Goal: Communication & Community: Answer question/provide support

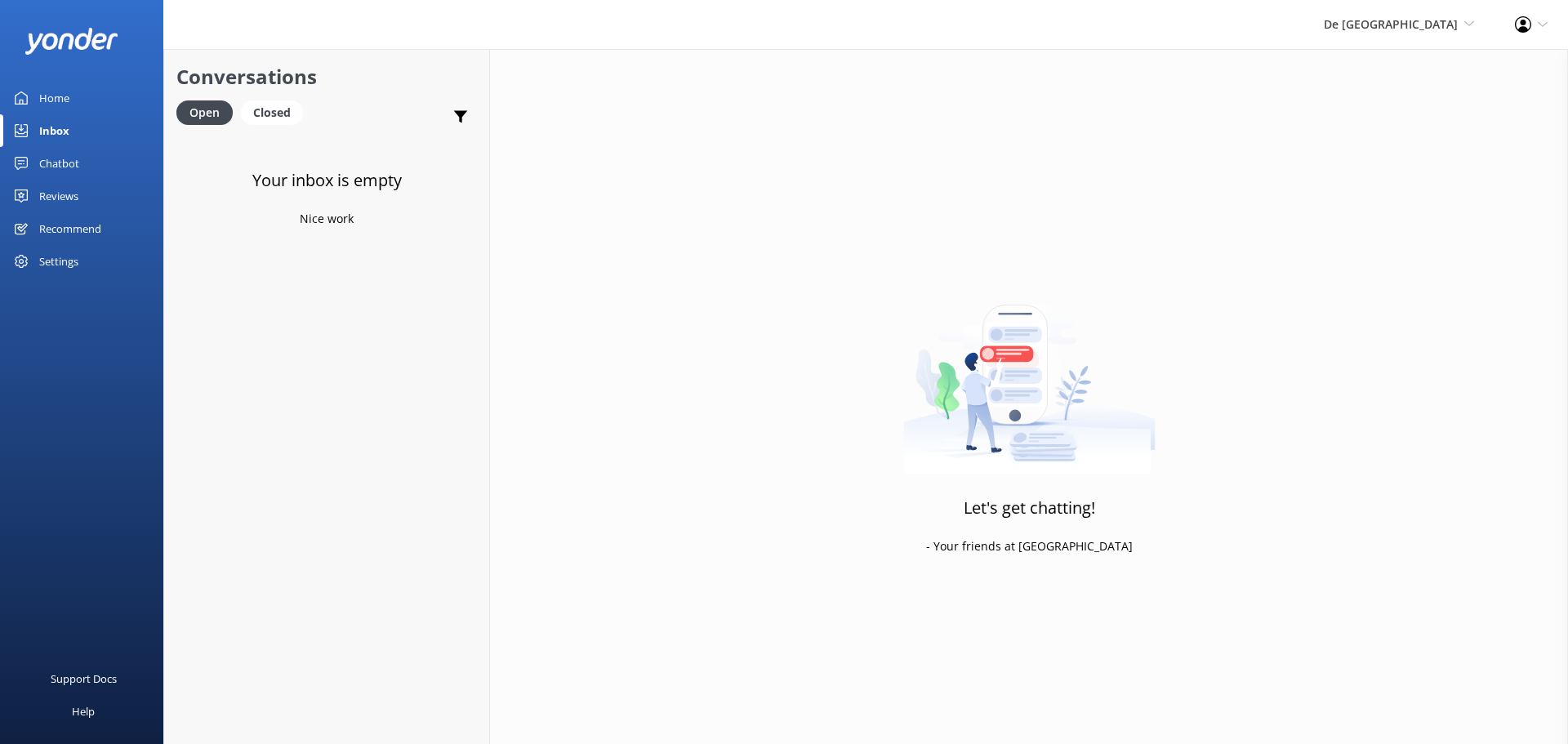
click at [79, 126] on link "Inbox" at bounding box center [81, 131] width 163 height 33
click at [1421, 23] on span "De [GEOGRAPHIC_DATA]" at bounding box center [1390, 24] width 134 height 16
click at [1396, 73] on link "De [GEOGRAPHIC_DATA]" at bounding box center [1413, 70] width 163 height 39
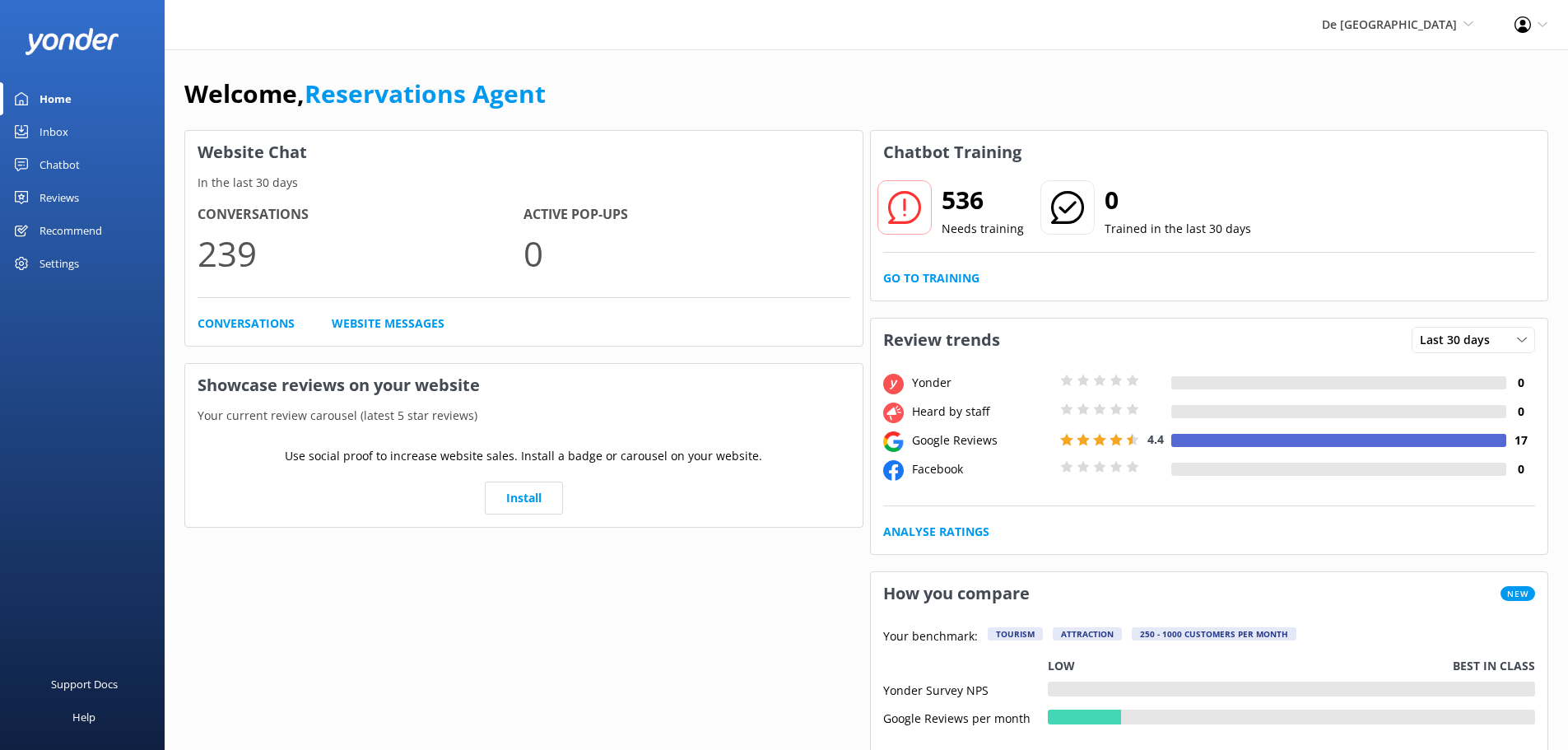
click at [71, 136] on link "Inbox" at bounding box center [82, 132] width 164 height 33
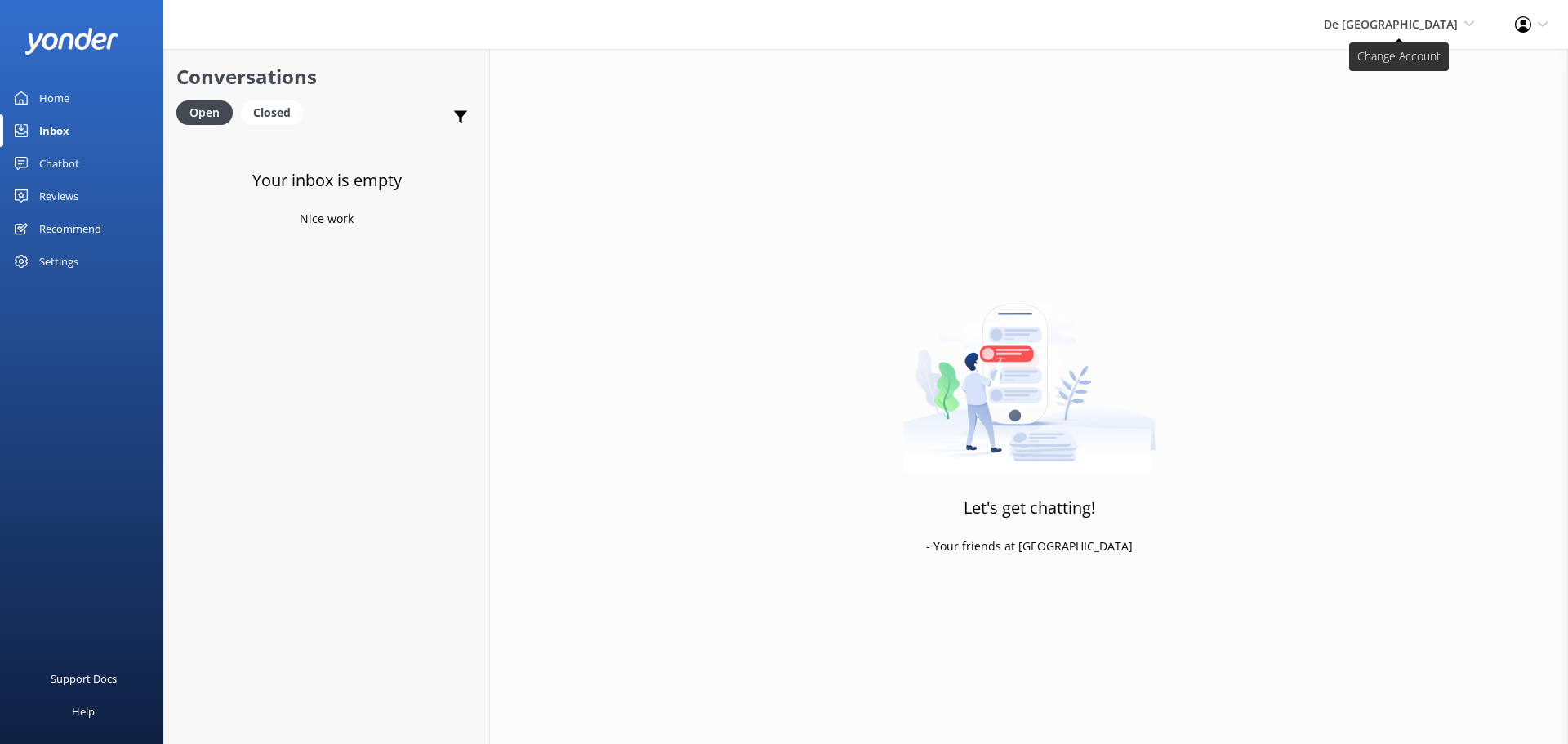
click at [1432, 29] on span "De [GEOGRAPHIC_DATA]" at bounding box center [1390, 24] width 134 height 16
click at [1434, 105] on link "Aruba's Activities Expert" at bounding box center [1413, 110] width 163 height 39
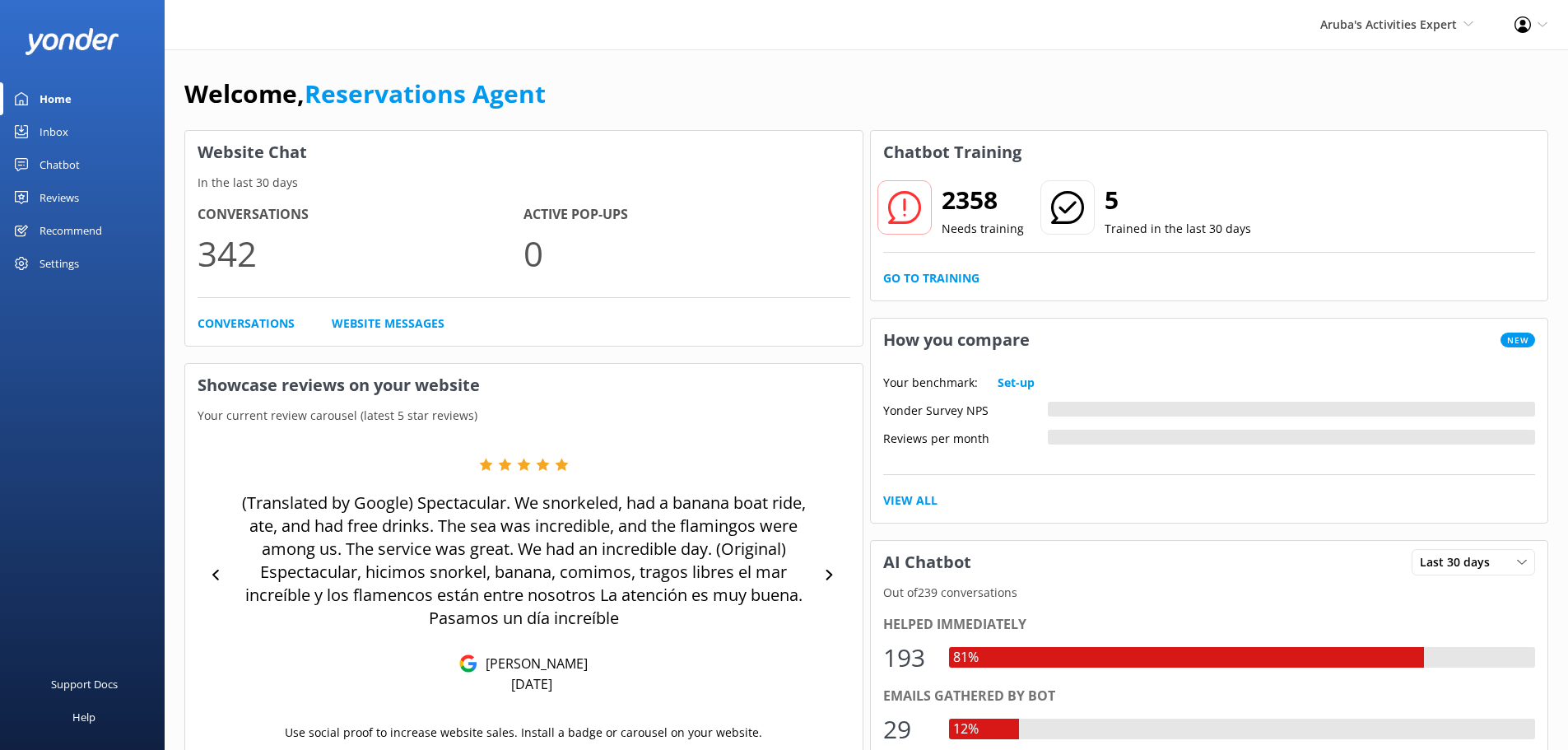
click at [76, 121] on link "Inbox" at bounding box center [82, 132] width 164 height 33
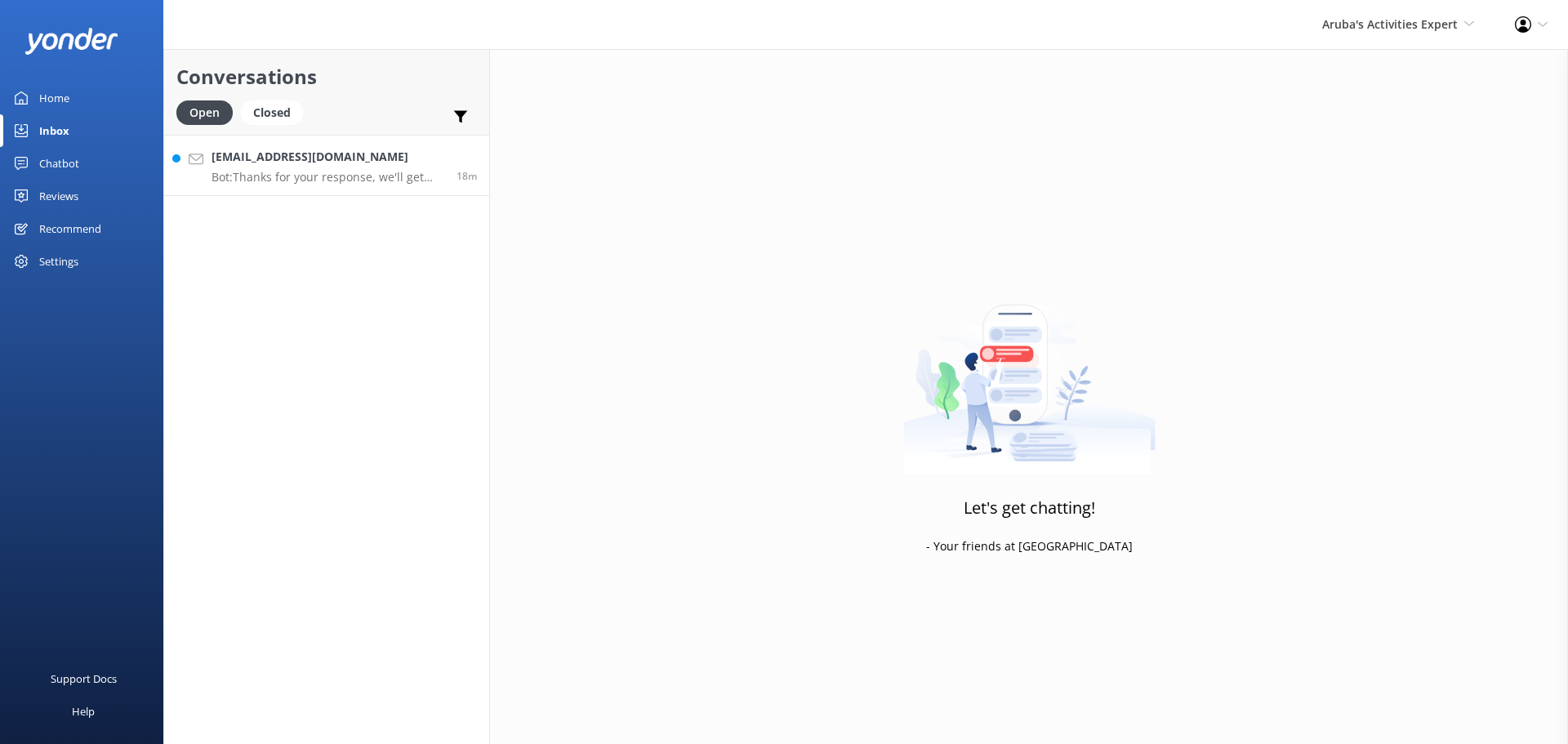
click at [289, 153] on h4 "[EMAIL_ADDRESS][DOMAIN_NAME]" at bounding box center [328, 157] width 233 height 18
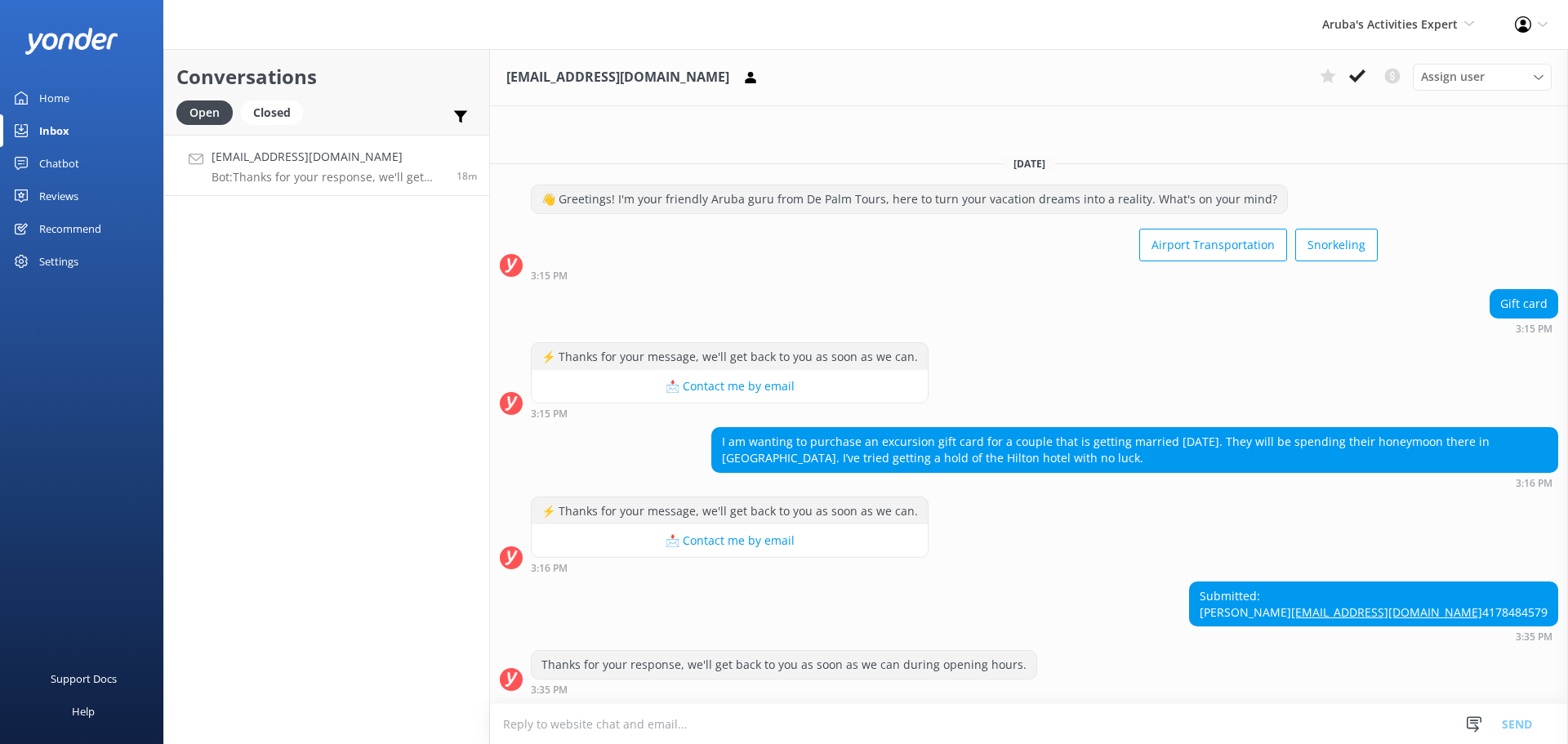
click at [841, 714] on textarea at bounding box center [1029, 724] width 1078 height 40
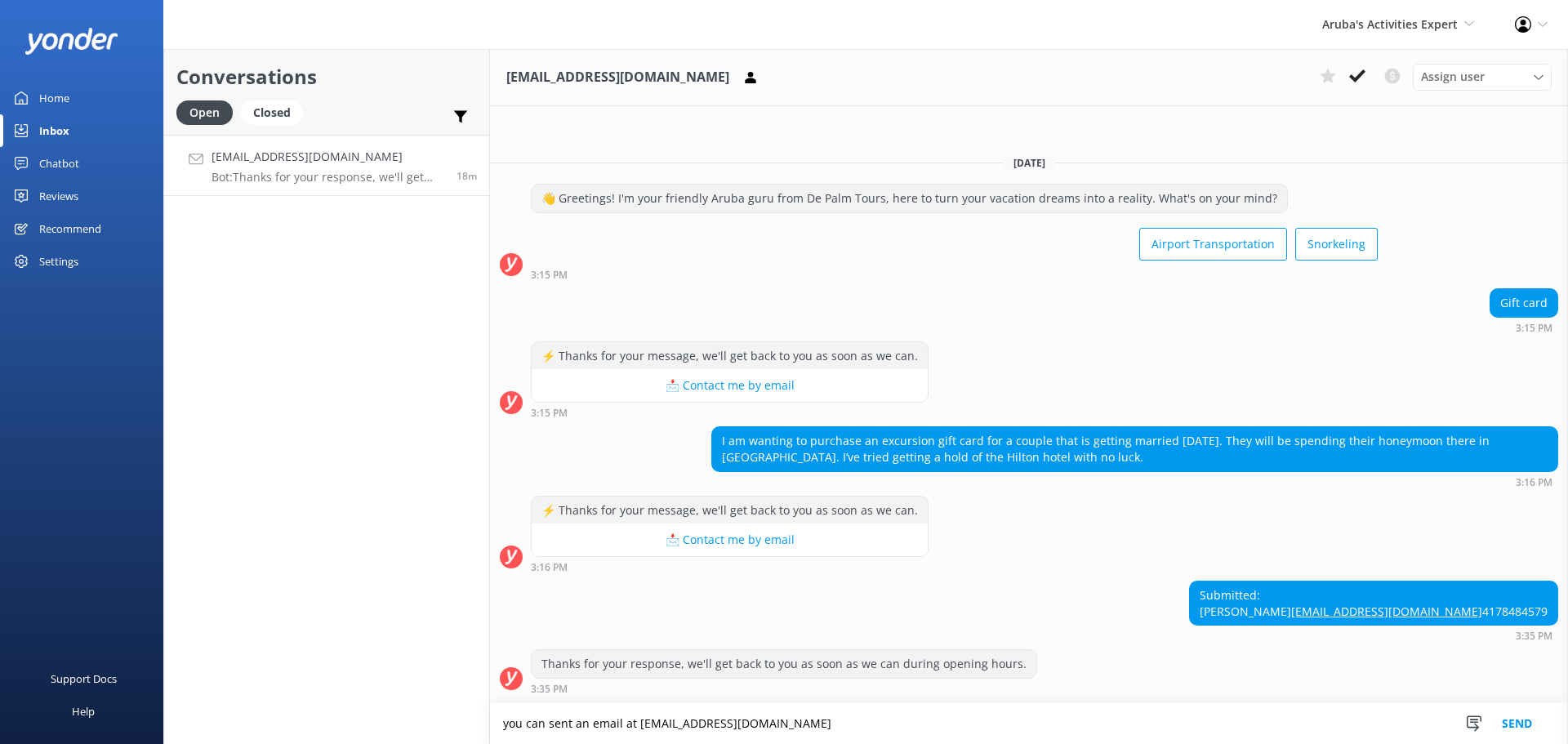
type textarea "you can sent an email at [EMAIL_ADDRESS][DOMAIN_NAME]"
click at [1503, 733] on button "Send" at bounding box center [1516, 724] width 61 height 41
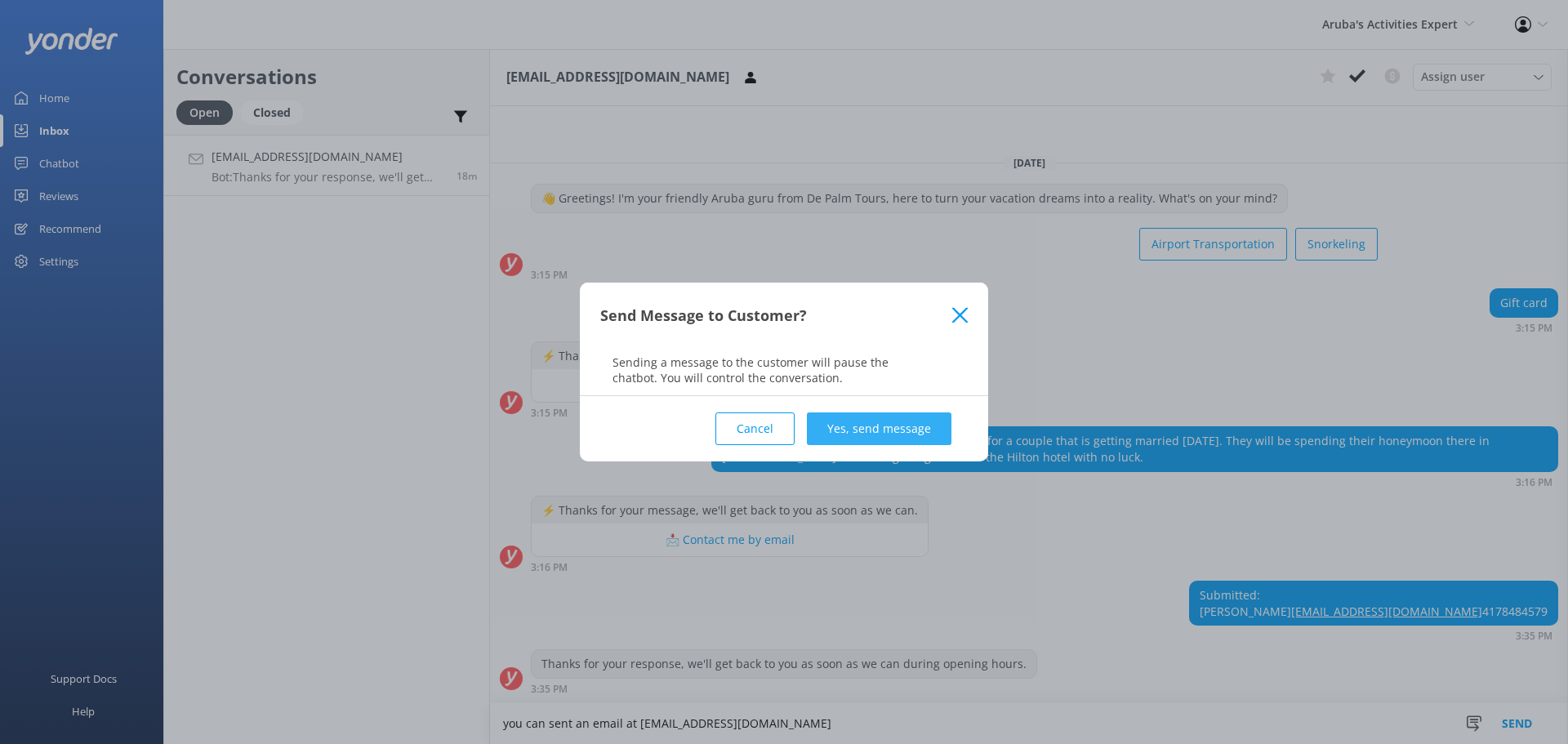
click at [882, 436] on button "Yes, send message" at bounding box center [879, 429] width 144 height 33
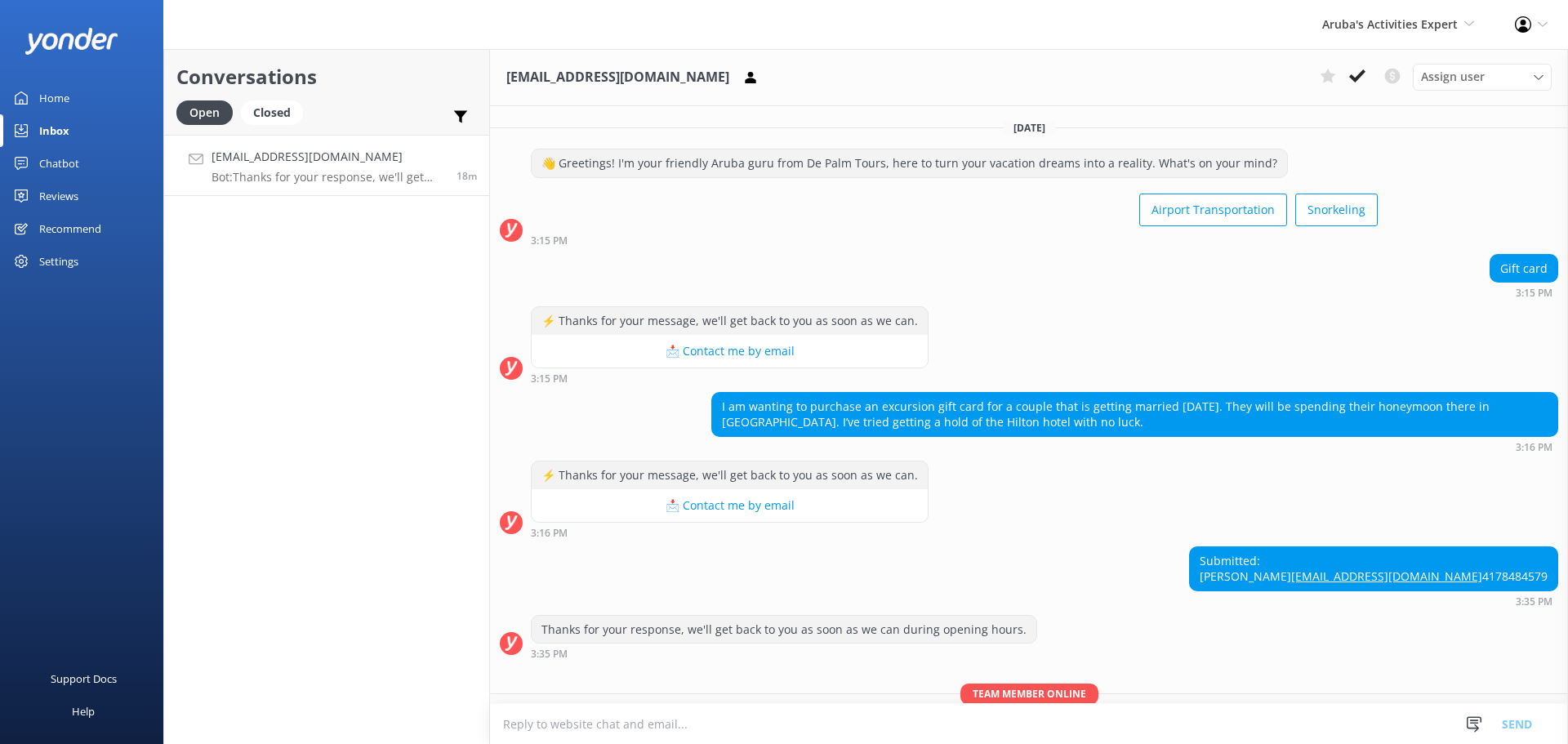
scroll to position [102, 0]
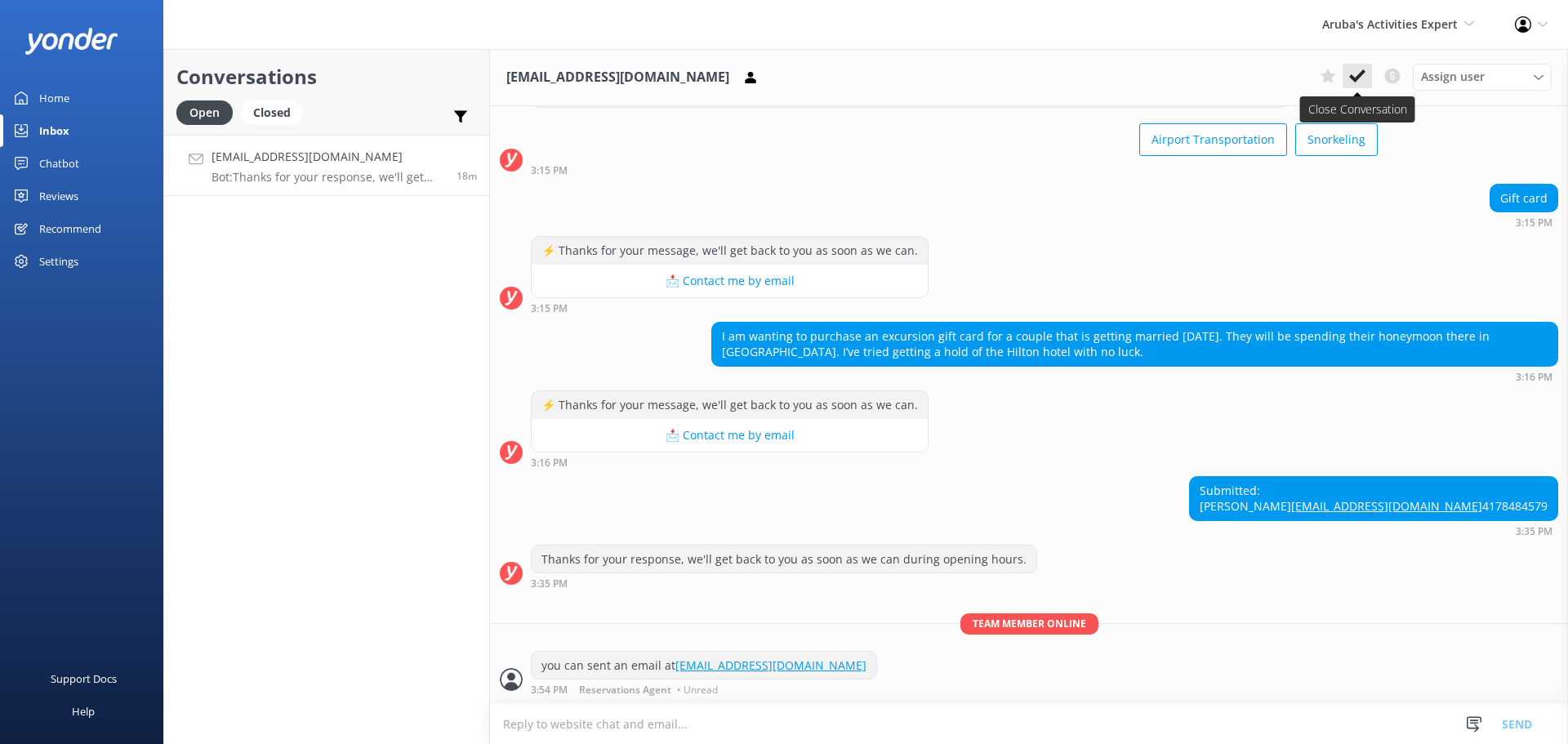
click at [1346, 78] on button at bounding box center [1357, 76] width 29 height 25
